Goal: Task Accomplishment & Management: Use online tool/utility

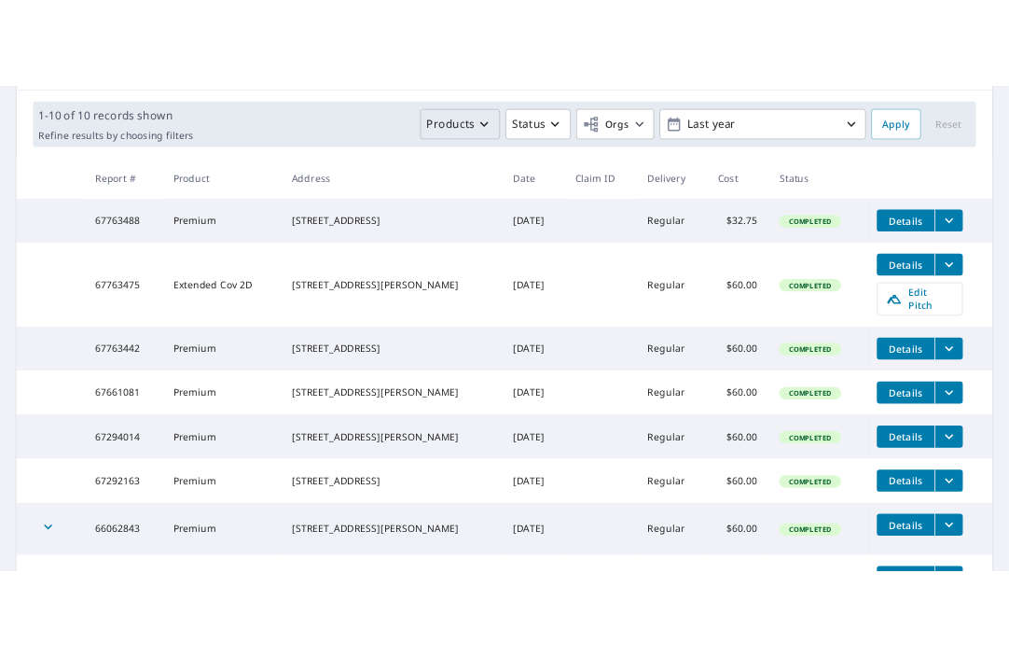
scroll to position [280, 0]
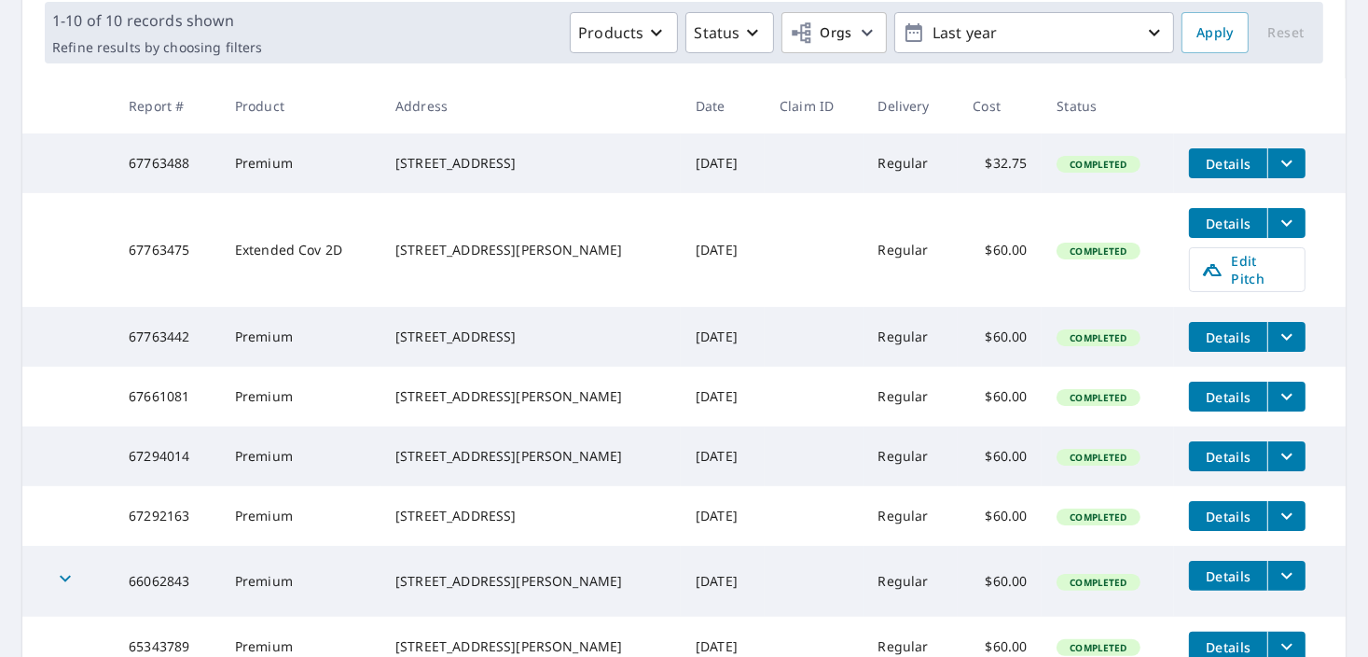
click at [1008, 163] on icon "filesDropdownBtn-67763488" at bounding box center [1287, 163] width 22 height 22
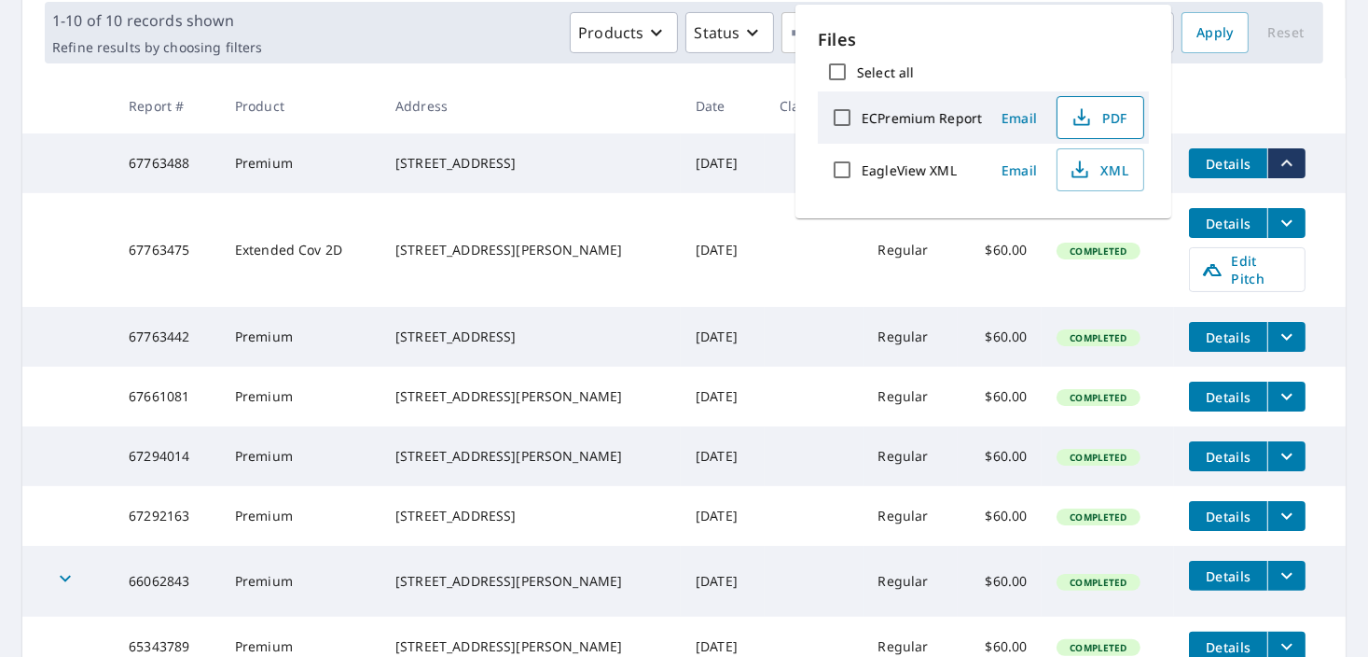
click at [1008, 117] on span "PDF" at bounding box center [1099, 117] width 60 height 22
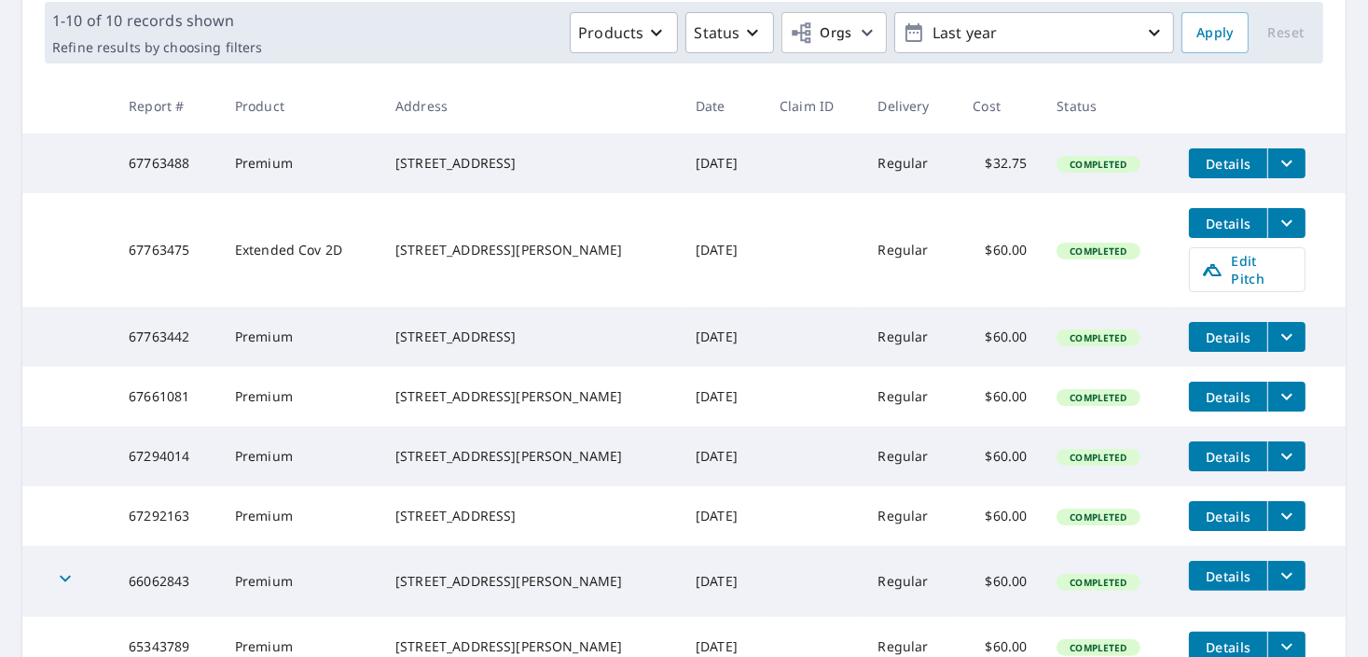
click at [1008, 326] on icon "filesDropdownBtn-67763442" at bounding box center [1287, 337] width 22 height 22
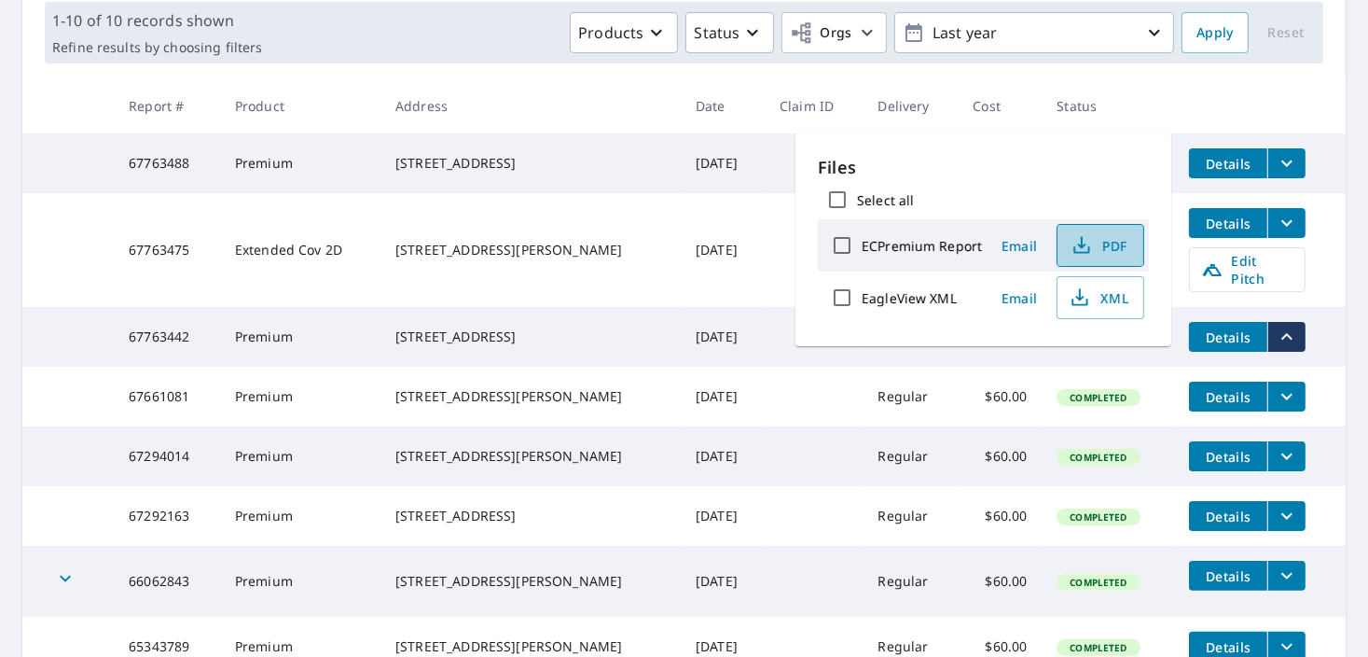
click at [1008, 238] on span "PDF" at bounding box center [1099, 245] width 60 height 22
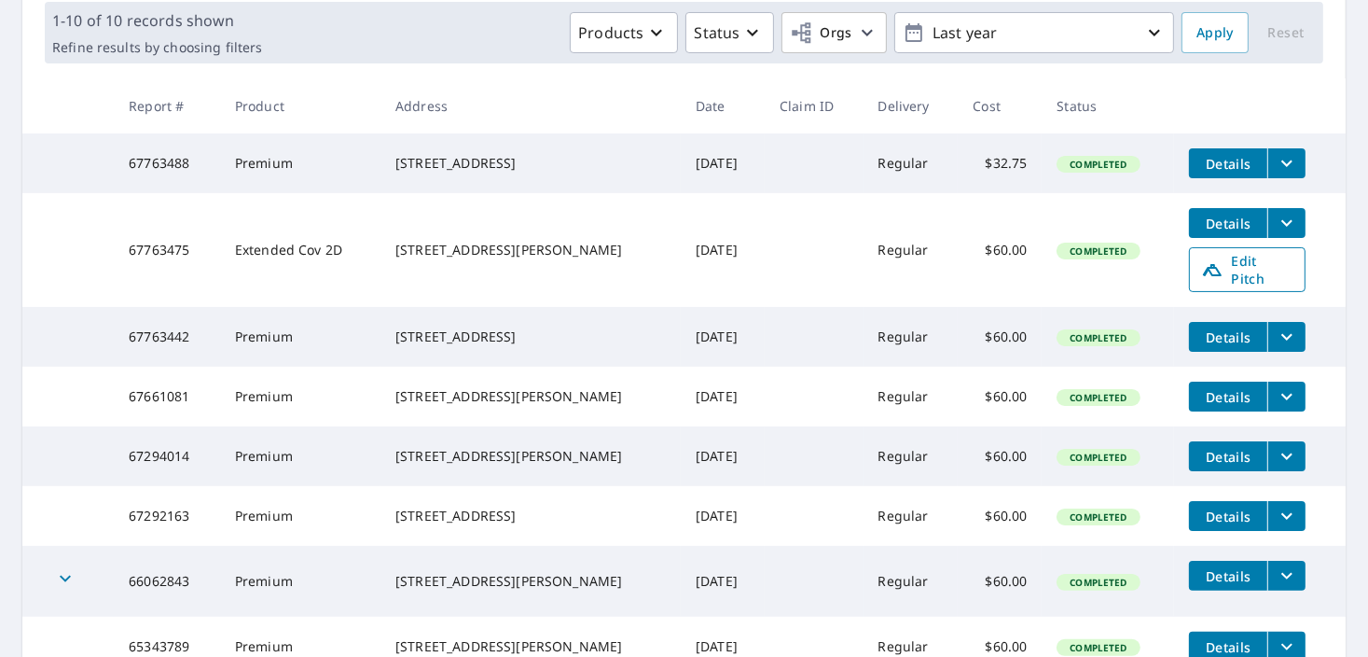
click at [1008, 270] on span "Edit Pitch" at bounding box center [1247, 269] width 92 height 35
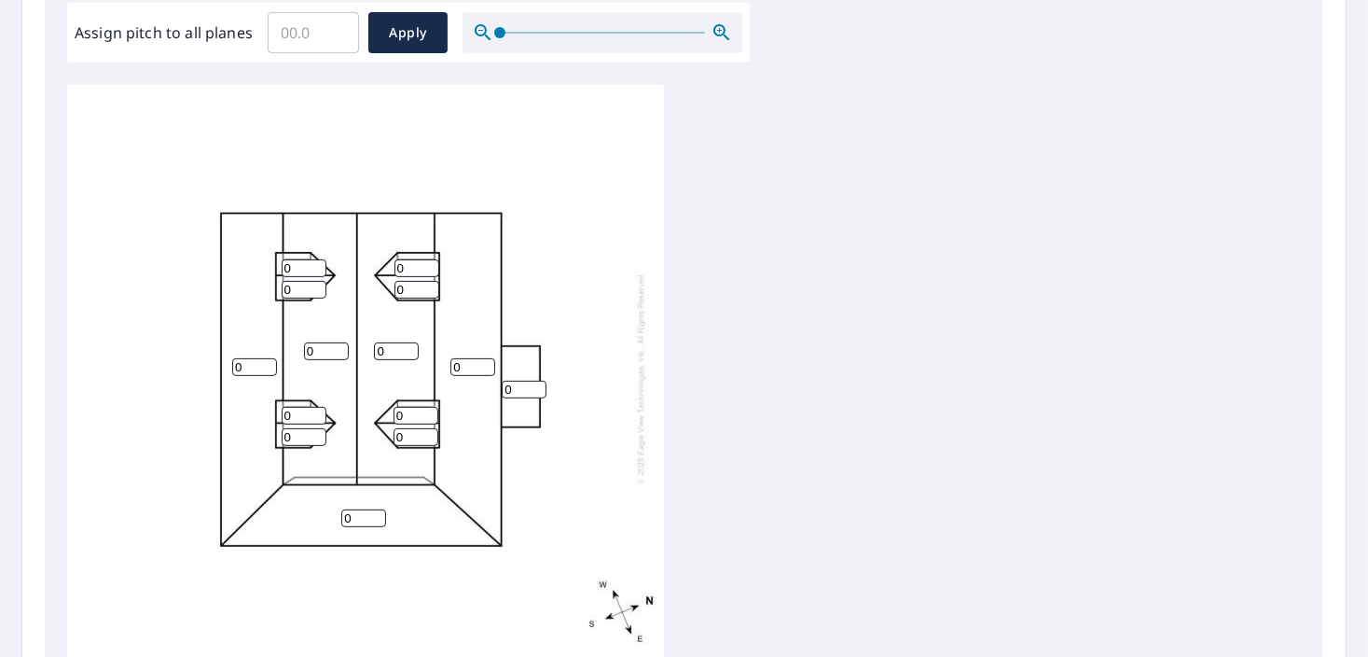
scroll to position [560, 0]
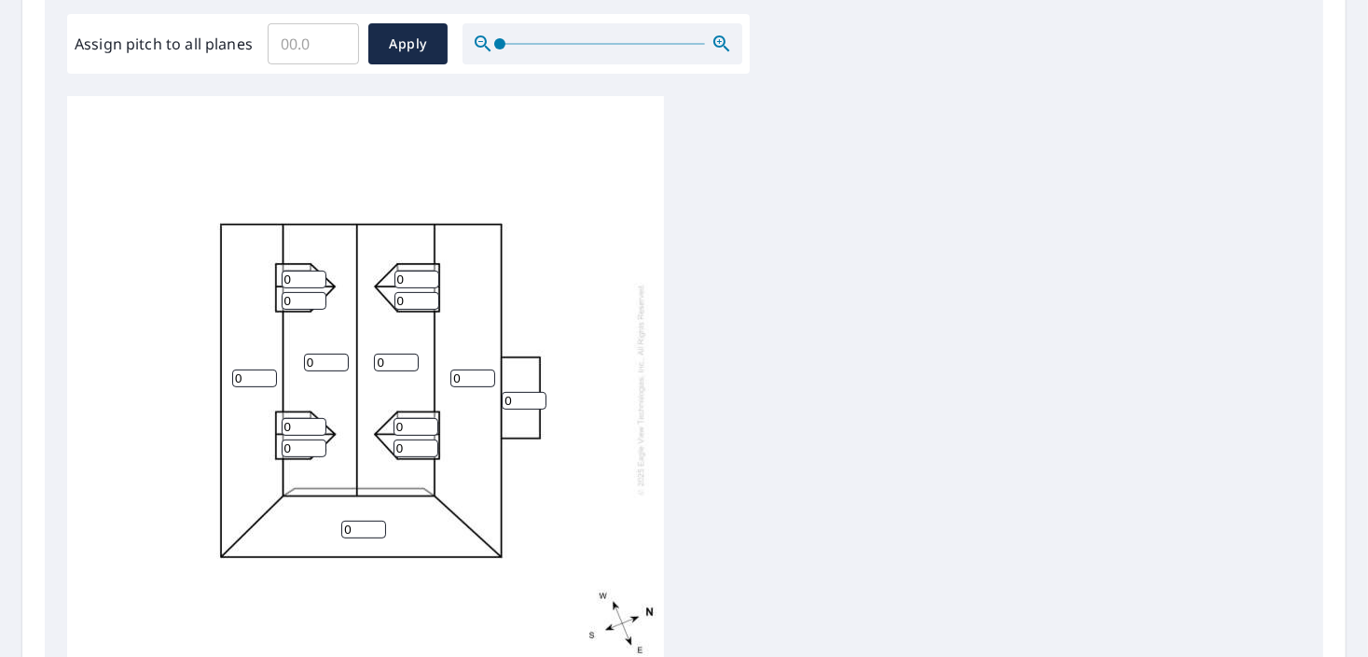
drag, startPoint x: 251, startPoint y: 379, endPoint x: 229, endPoint y: 374, distance: 22.0
click at [229, 374] on div "0 0 0 0 0 0 0 0 0 0 0 0 0 0" at bounding box center [365, 389] width 597 height 586
type input "12"
click at [305, 354] on input "0" at bounding box center [326, 363] width 45 height 18
type input "12"
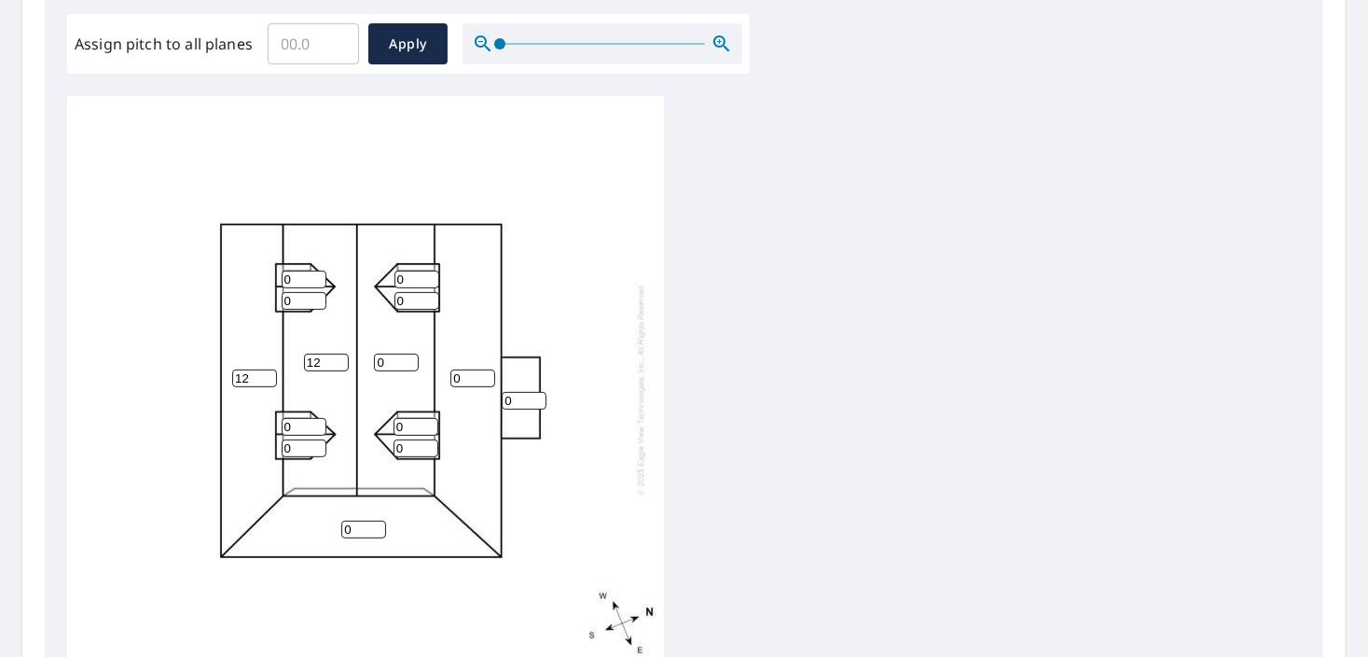
drag, startPoint x: 388, startPoint y: 360, endPoint x: 346, endPoint y: 365, distance: 42.2
click at [346, 365] on div "0 12 0 12 0 0 0 0 0 0 0 0 0 0" at bounding box center [365, 389] width 597 height 586
type input "12"
drag, startPoint x: 465, startPoint y: 379, endPoint x: 449, endPoint y: 376, distance: 17.0
click at [449, 376] on div "0 12 12 12 0 0 0 0 0 0 0 0 0 0" at bounding box center [365, 389] width 597 height 586
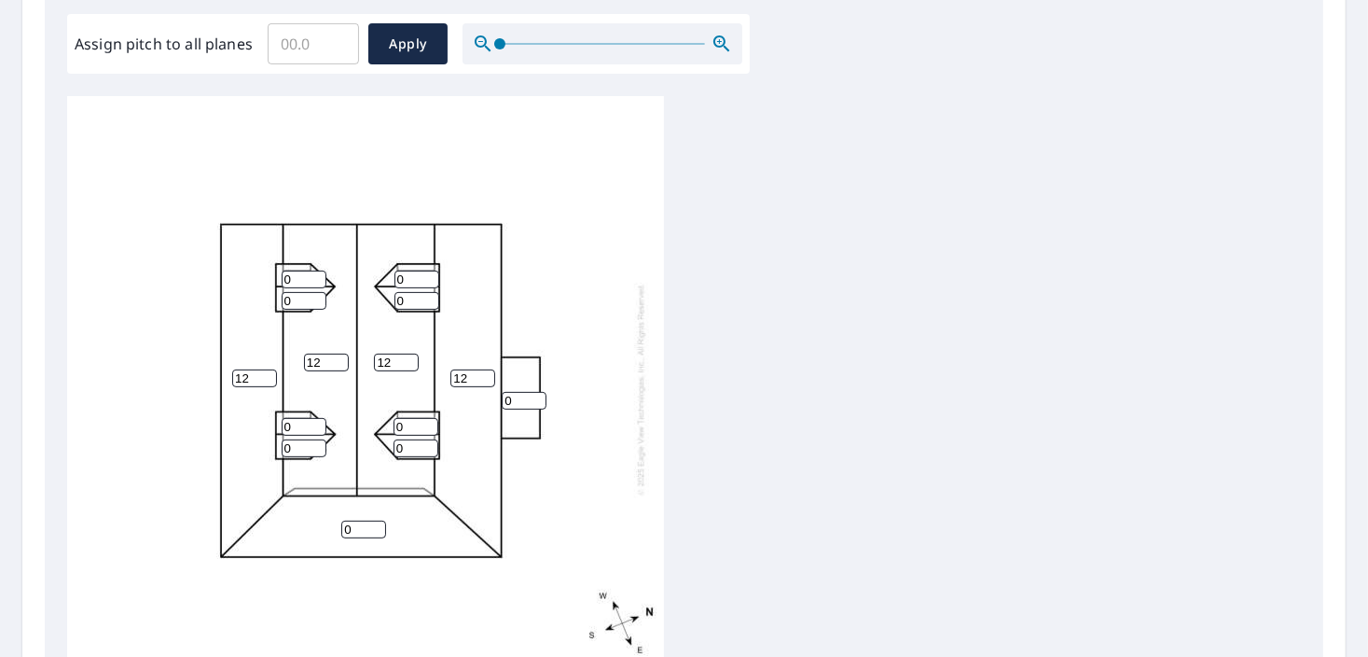
type input "12"
drag, startPoint x: 514, startPoint y: 402, endPoint x: 498, endPoint y: 402, distance: 15.9
click at [498, 402] on div "12 12 12 12 0 0 0 0 0 0 0 0 0 0" at bounding box center [365, 389] width 597 height 586
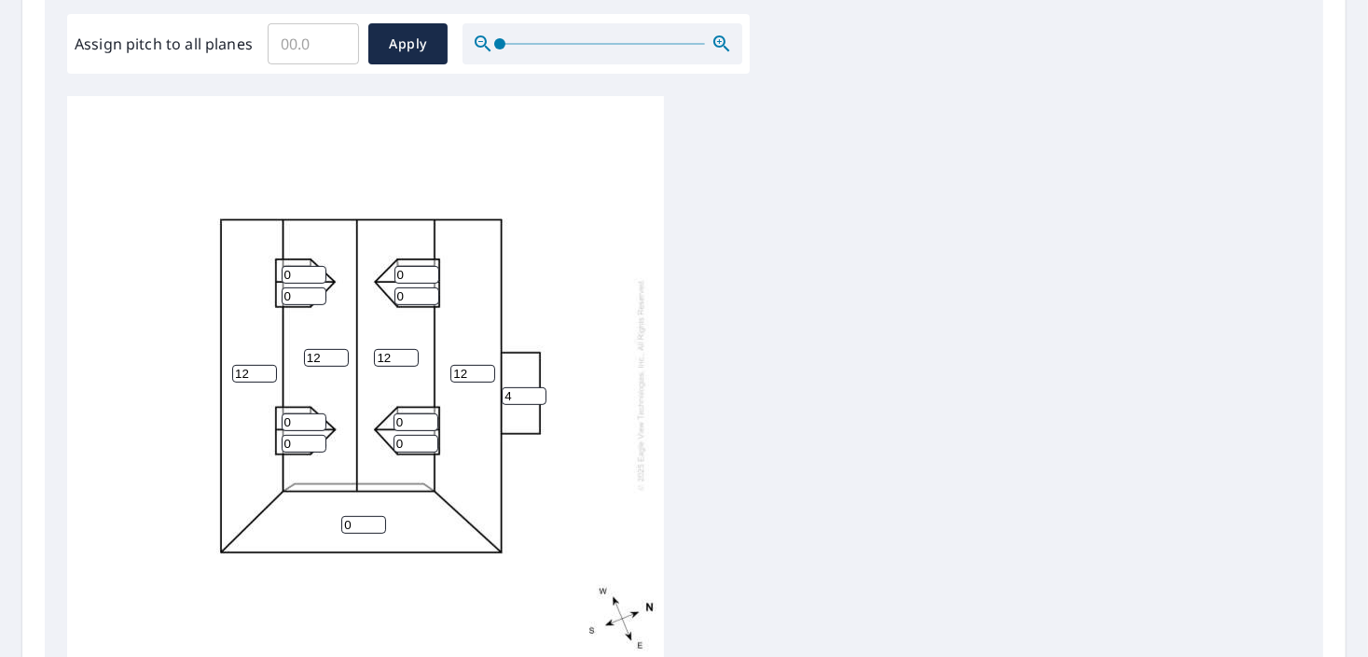
scroll to position [19, 0]
type input "4"
drag, startPoint x: 355, startPoint y: 508, endPoint x: 339, endPoint y: 505, distance: 17.2
click at [339, 505] on div "12 12 12 12 0 4 0 0 0 0 0 0 0 0" at bounding box center [365, 384] width 597 height 586
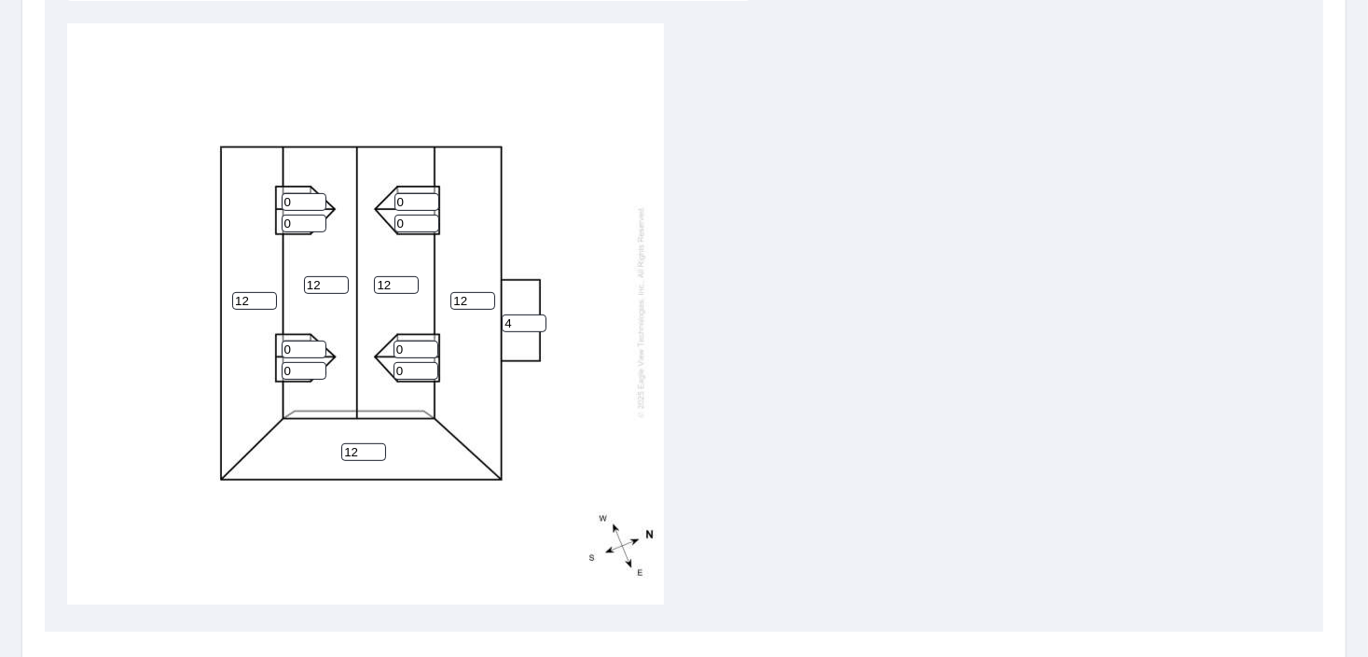
scroll to position [746, 0]
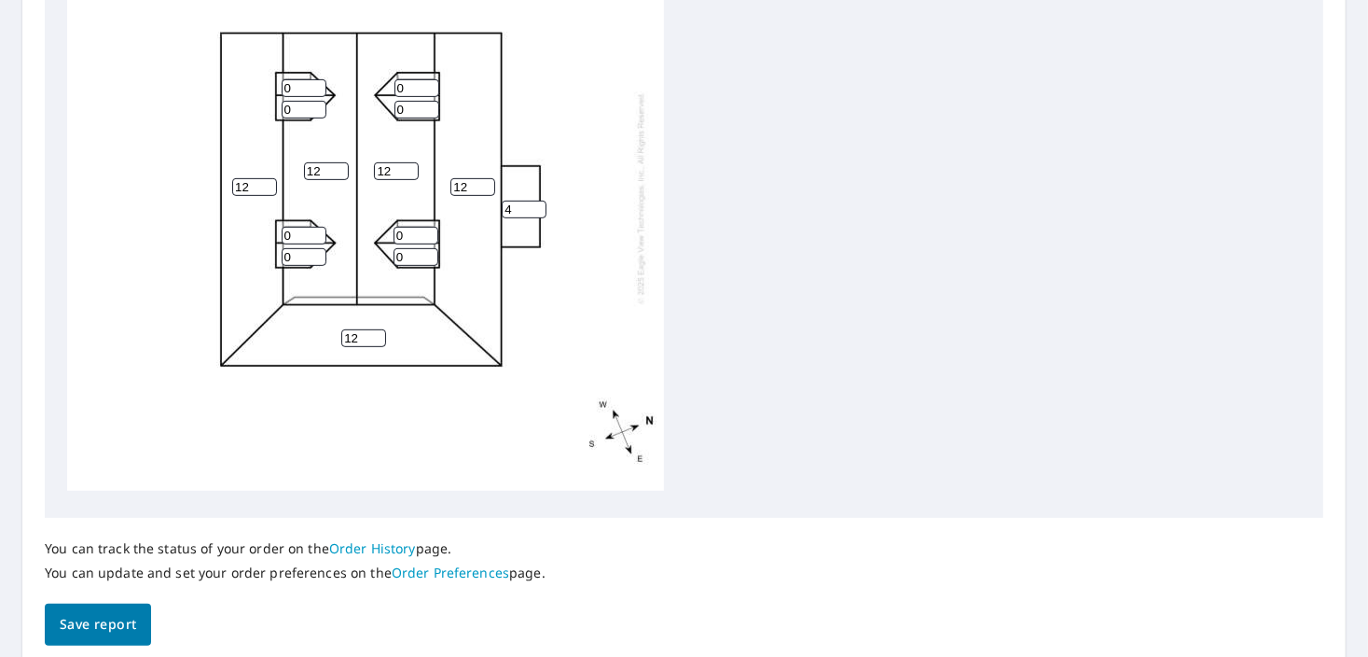
type input "12"
click at [95, 622] on span "Save report" at bounding box center [98, 624] width 76 height 23
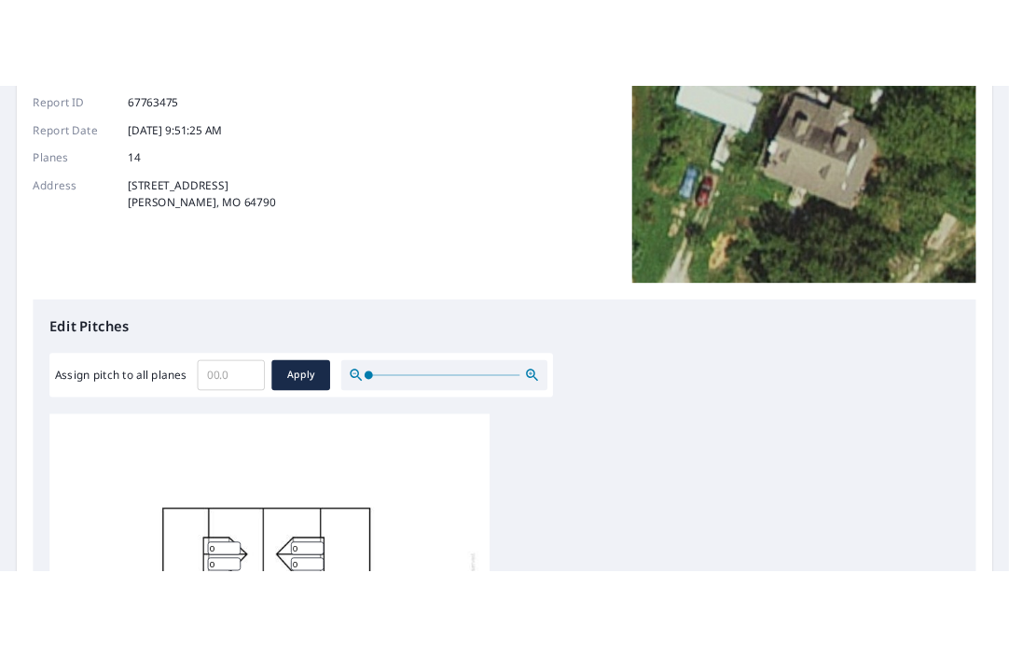
scroll to position [0, 0]
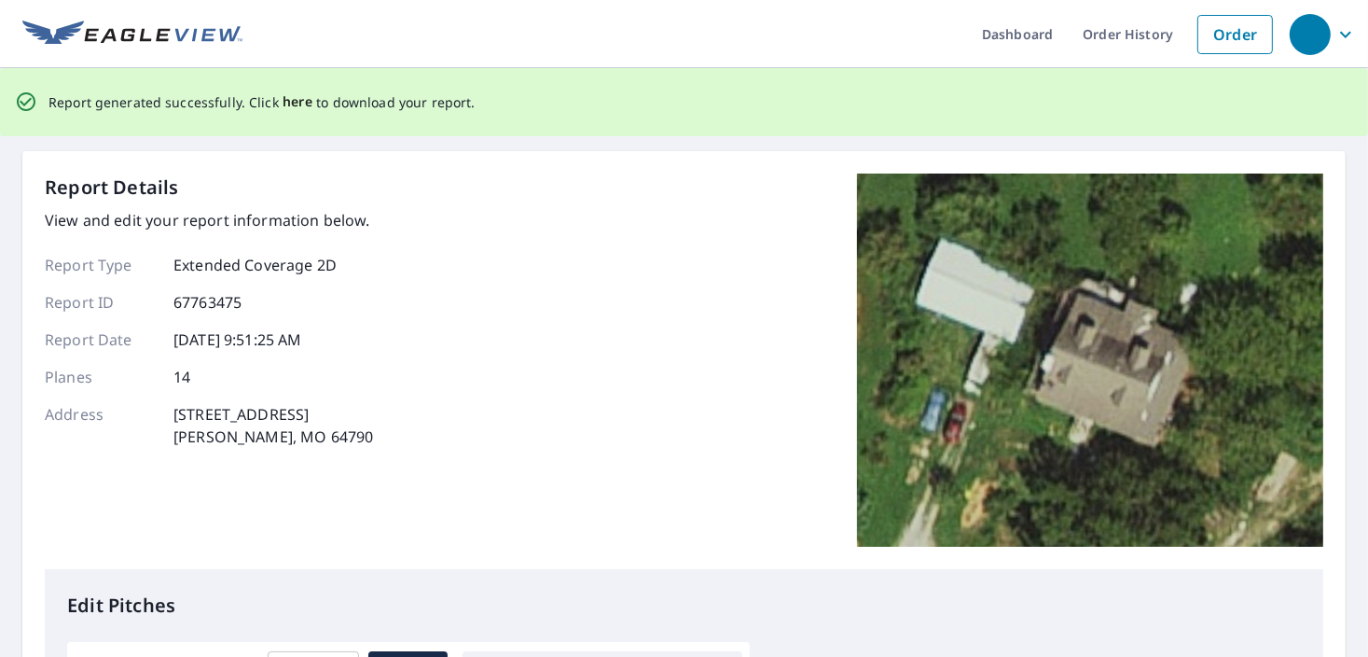
click at [292, 100] on span "here" at bounding box center [298, 101] width 31 height 23
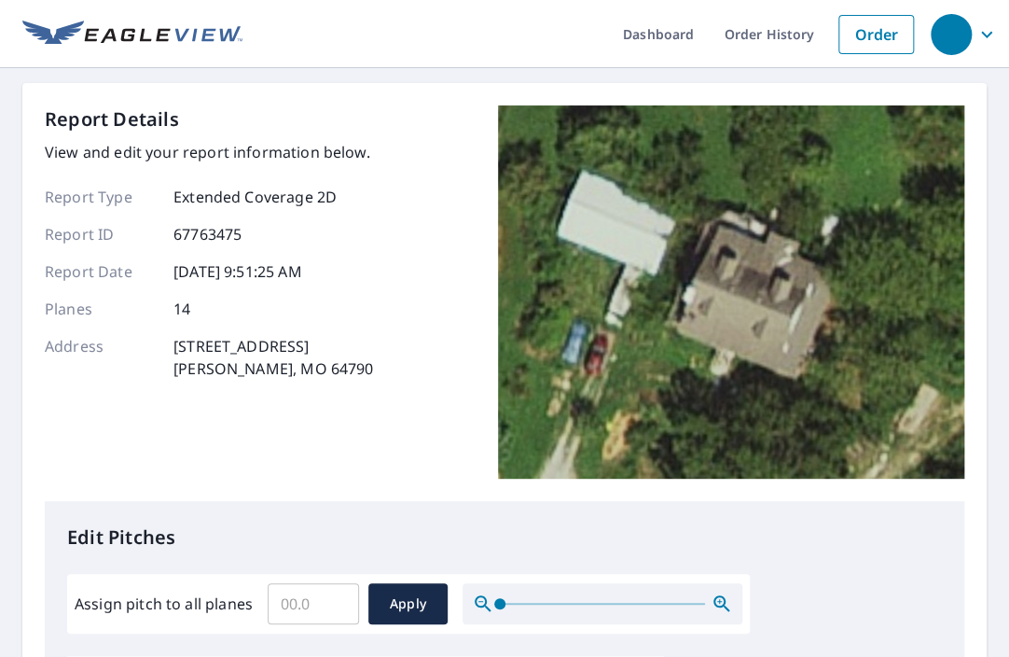
scroll to position [466, 0]
